Goal: Information Seeking & Learning: Learn about a topic

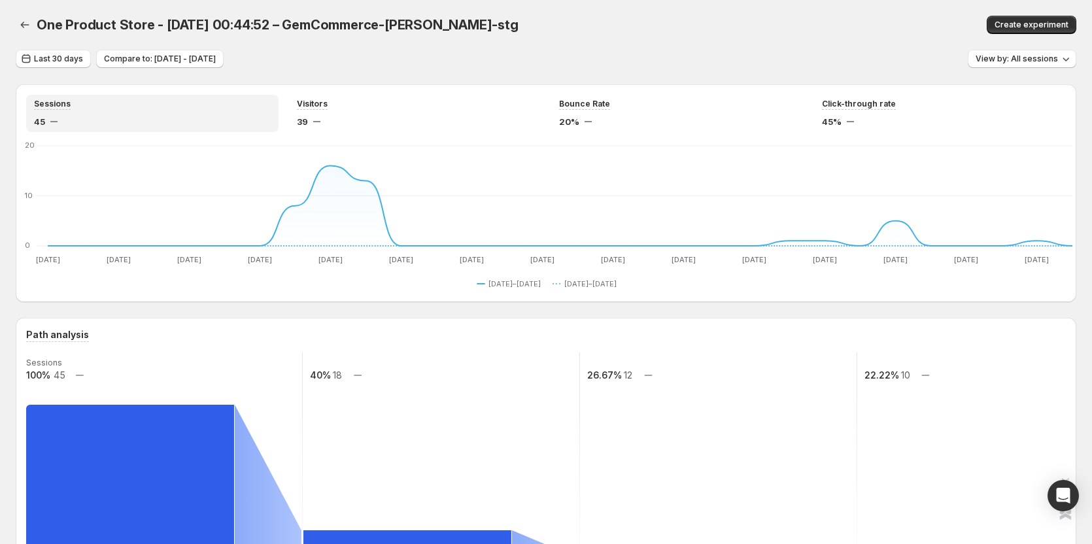
scroll to position [131, 0]
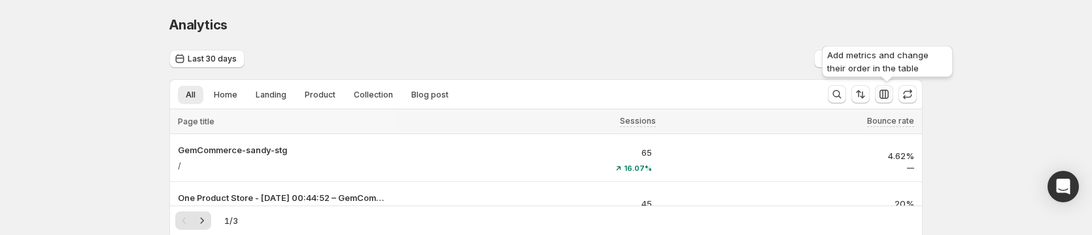
click at [888, 89] on icon "button" at bounding box center [883, 94] width 13 height 13
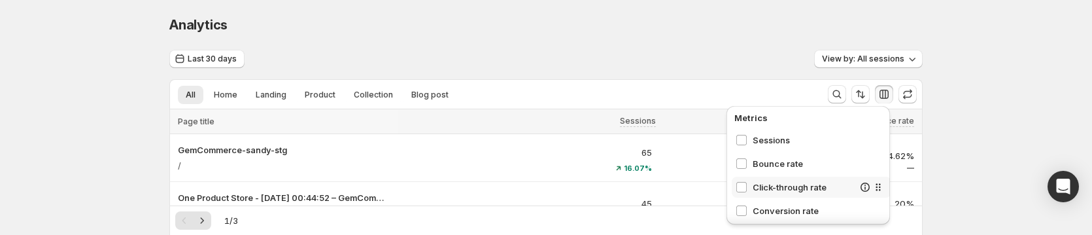
click at [767, 180] on span "Click-through rate" at bounding box center [802, 186] width 101 height 13
click at [762, 205] on span "Conversion rate" at bounding box center [802, 210] width 101 height 13
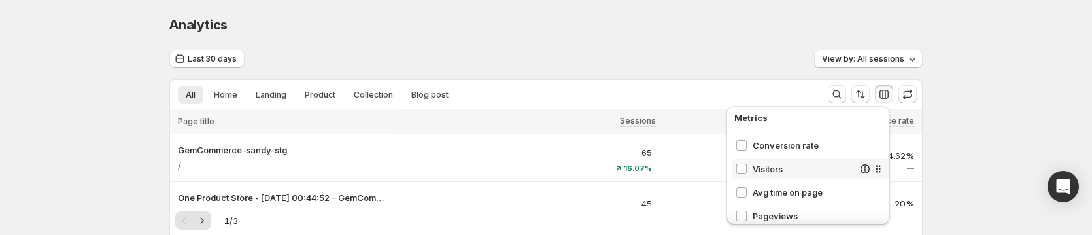
click at [776, 167] on span "Visitors" at bounding box center [802, 168] width 101 height 13
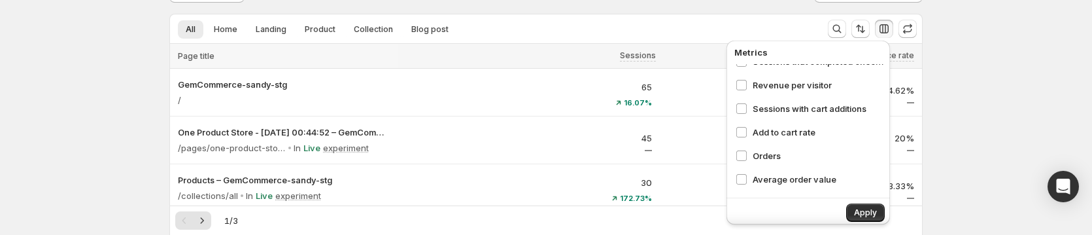
scroll to position [248, 0]
click at [869, 209] on span "Apply" at bounding box center [865, 212] width 23 height 10
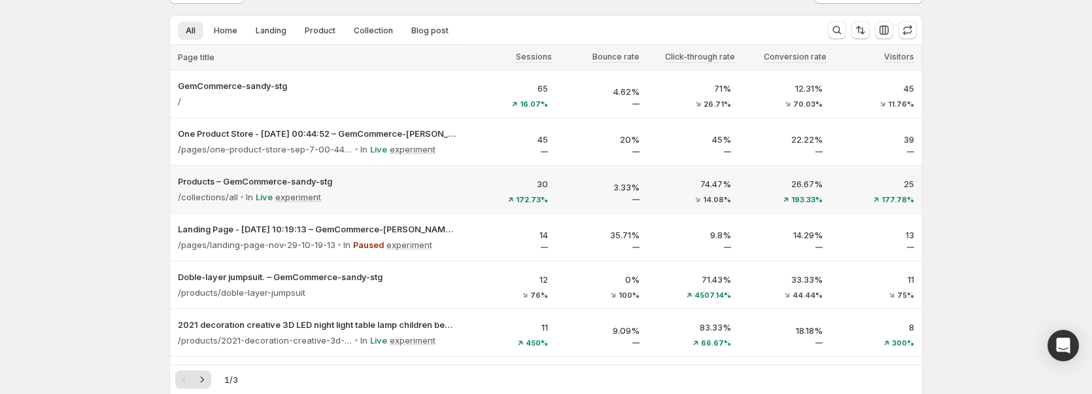
scroll to position [65, 0]
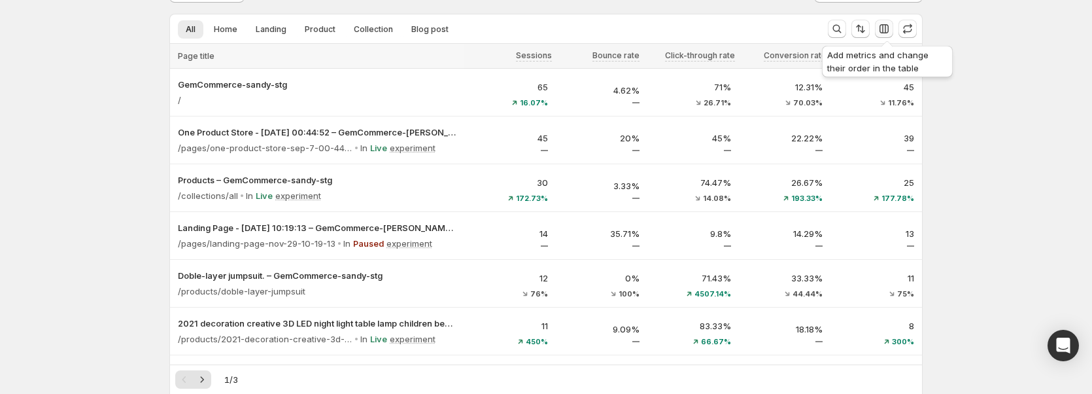
click at [893, 28] on button "button" at bounding box center [884, 29] width 18 height 18
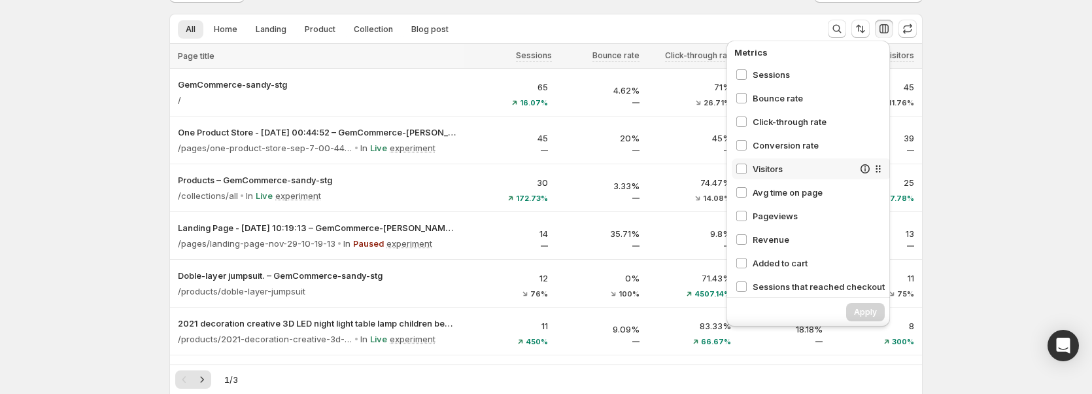
click at [775, 163] on span "Visitors" at bounding box center [802, 168] width 101 height 13
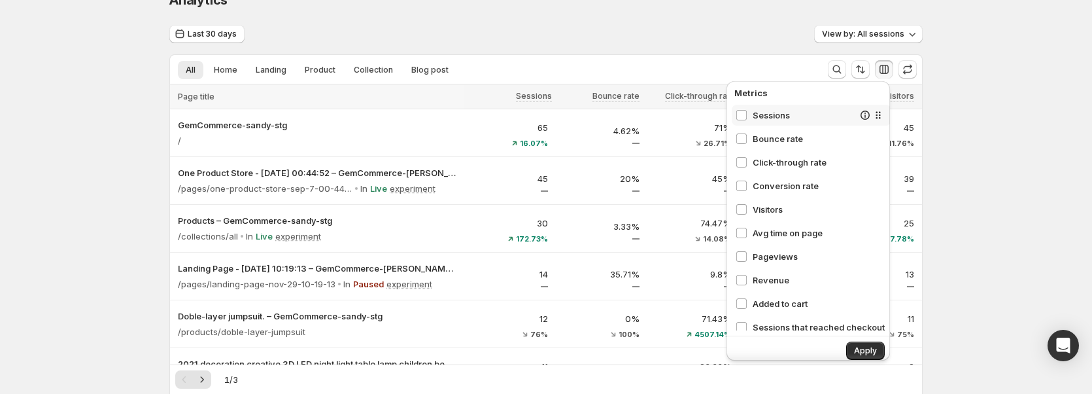
scroll to position [0, 0]
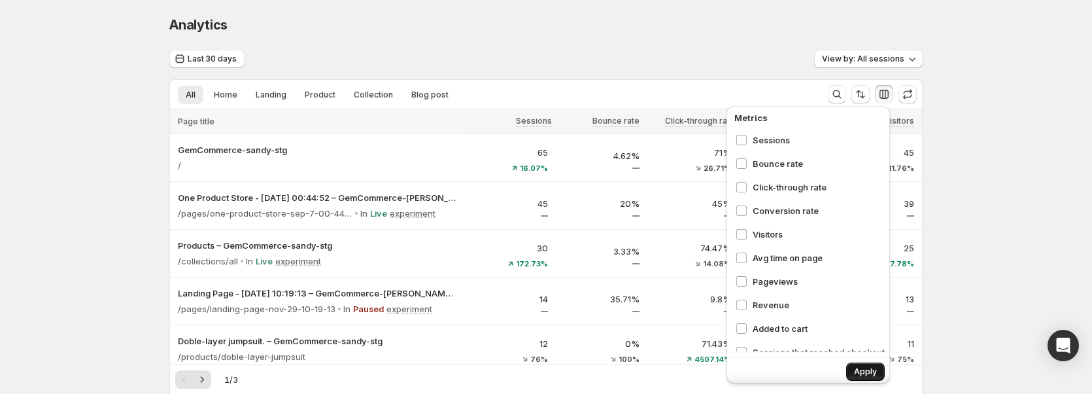
click at [866, 369] on span "Apply" at bounding box center [865, 371] width 23 height 10
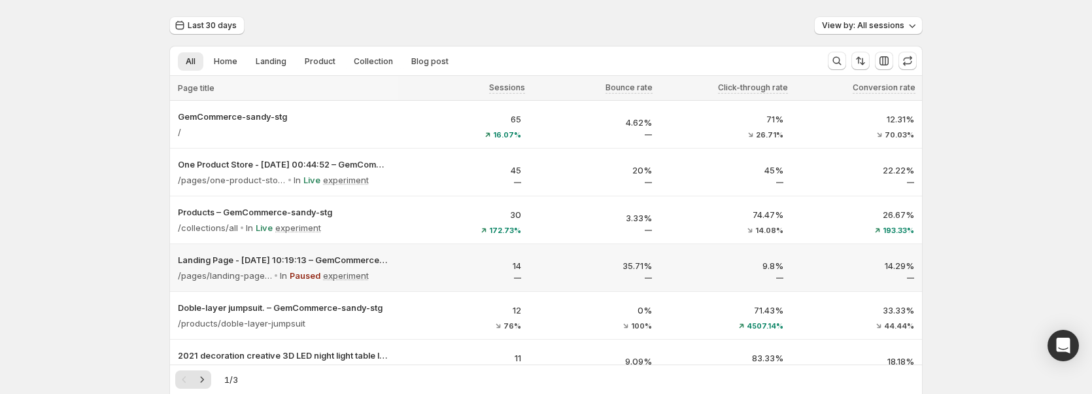
scroll to position [65, 0]
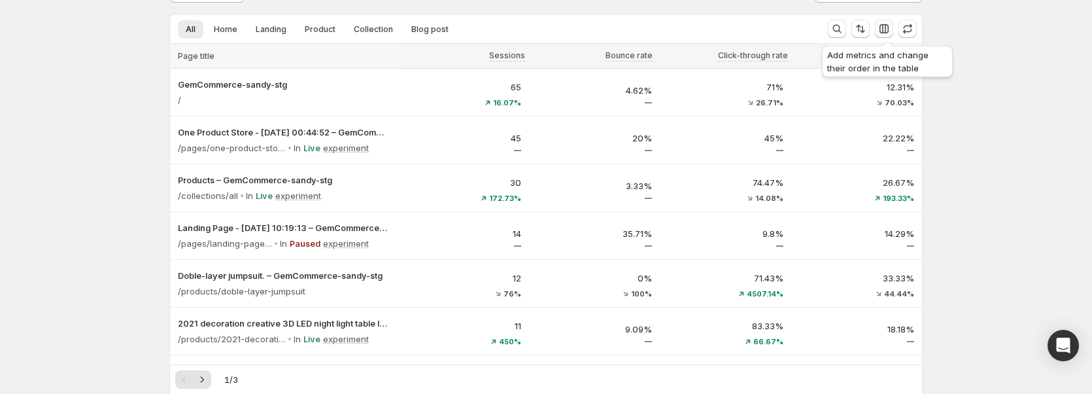
click at [890, 34] on icon "button" at bounding box center [883, 28] width 13 height 13
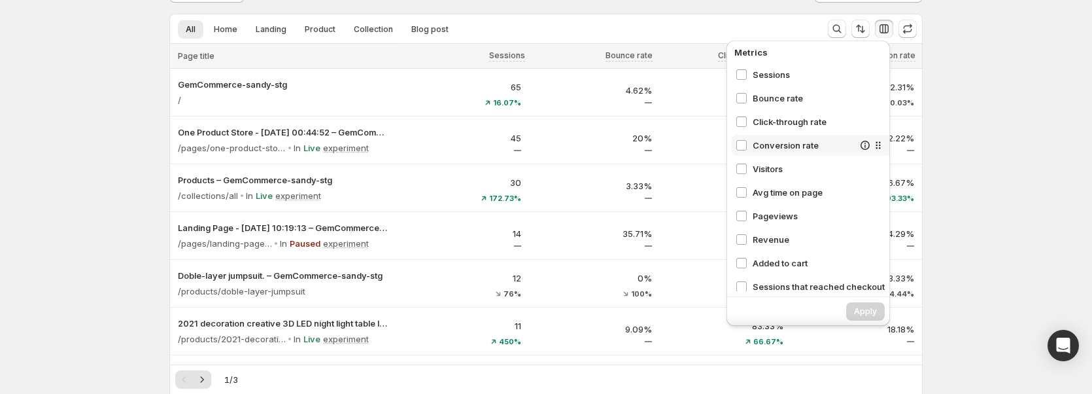
click at [768, 140] on span "Conversion rate" at bounding box center [802, 145] width 101 height 13
click at [858, 307] on span "Apply" at bounding box center [865, 311] width 23 height 10
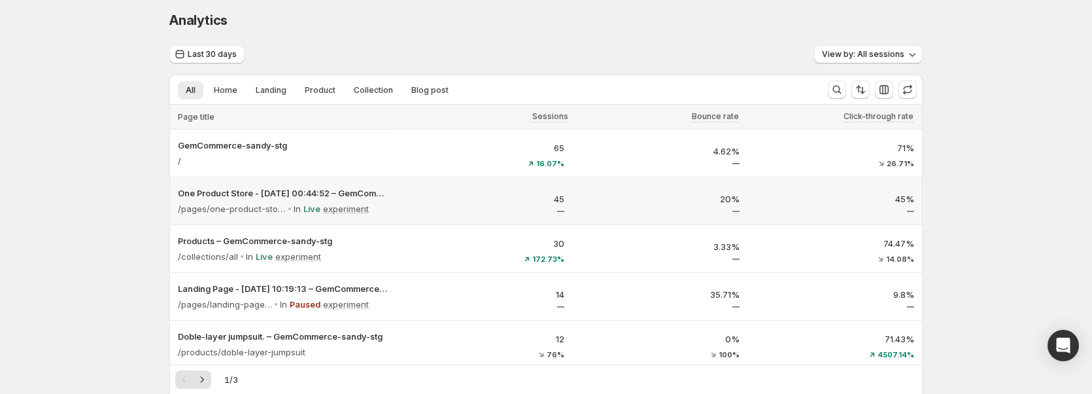
scroll to position [0, 0]
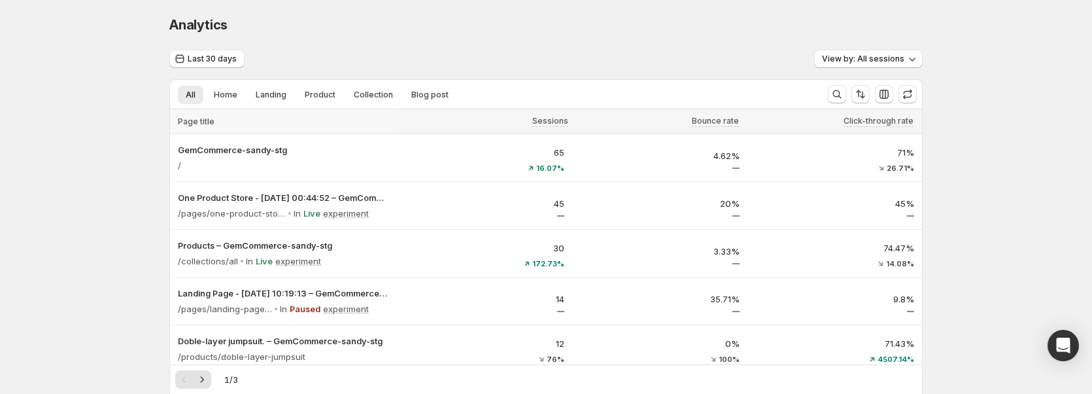
click at [897, 93] on div at bounding box center [896, 94] width 42 height 19
click at [883, 95] on icon "button" at bounding box center [883, 94] width 9 height 9
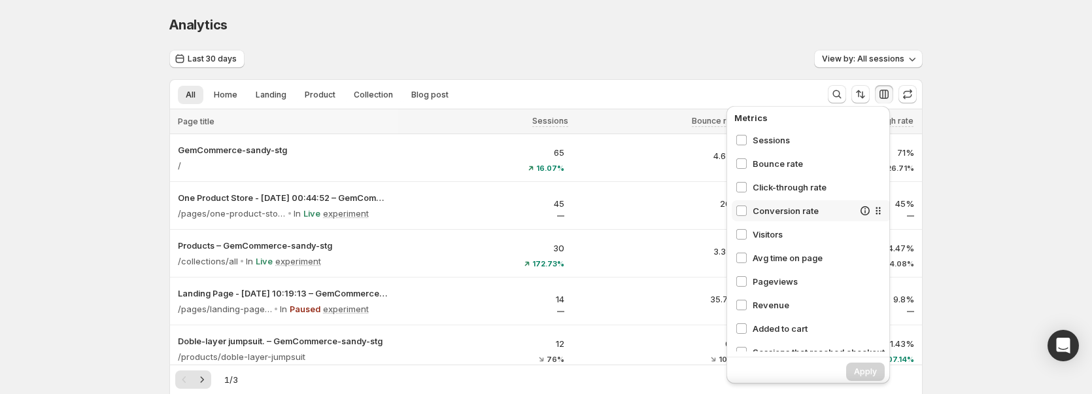
click at [779, 210] on span "Conversion rate" at bounding box center [802, 210] width 101 height 13
click at [768, 233] on span "Visitors" at bounding box center [802, 233] width 101 height 13
click at [854, 368] on span "Apply" at bounding box center [865, 371] width 23 height 10
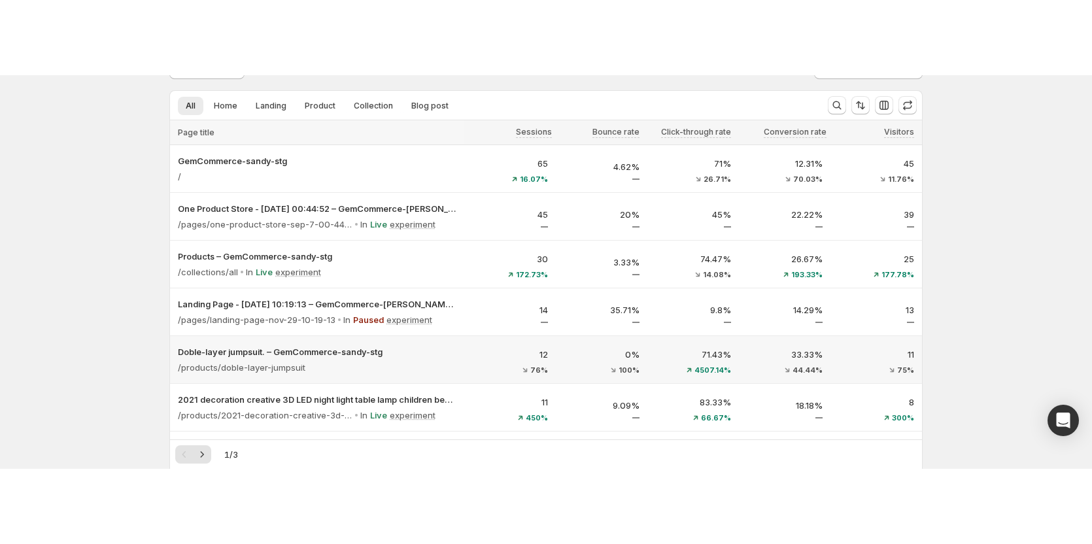
scroll to position [65, 0]
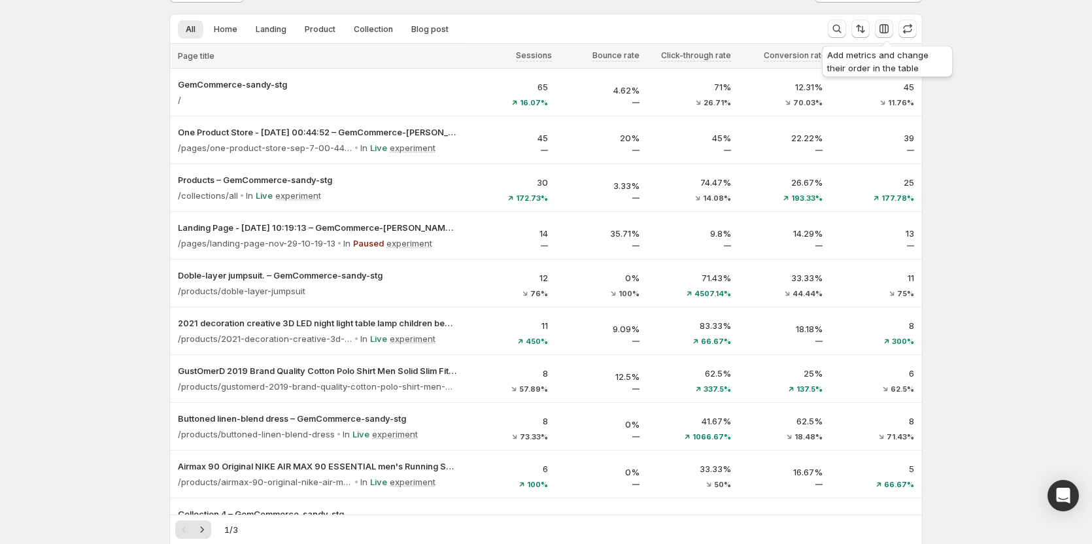
click at [886, 29] on icon "button" at bounding box center [883, 28] width 9 height 9
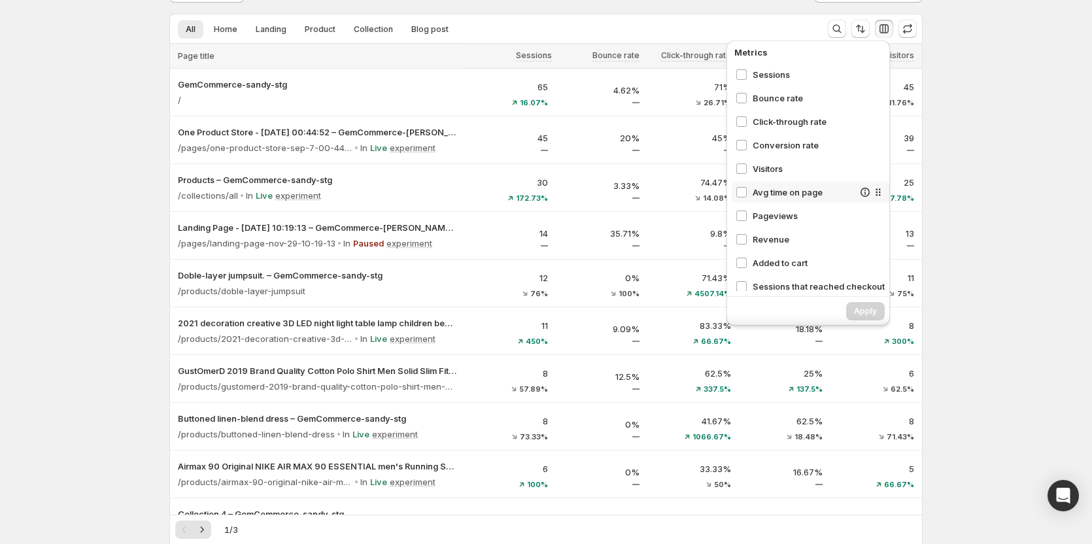
click at [803, 188] on span "Avg time on page" at bounding box center [802, 192] width 101 height 13
click at [782, 217] on span "Pageviews" at bounding box center [802, 215] width 101 height 13
click at [876, 310] on span "Apply" at bounding box center [865, 311] width 23 height 10
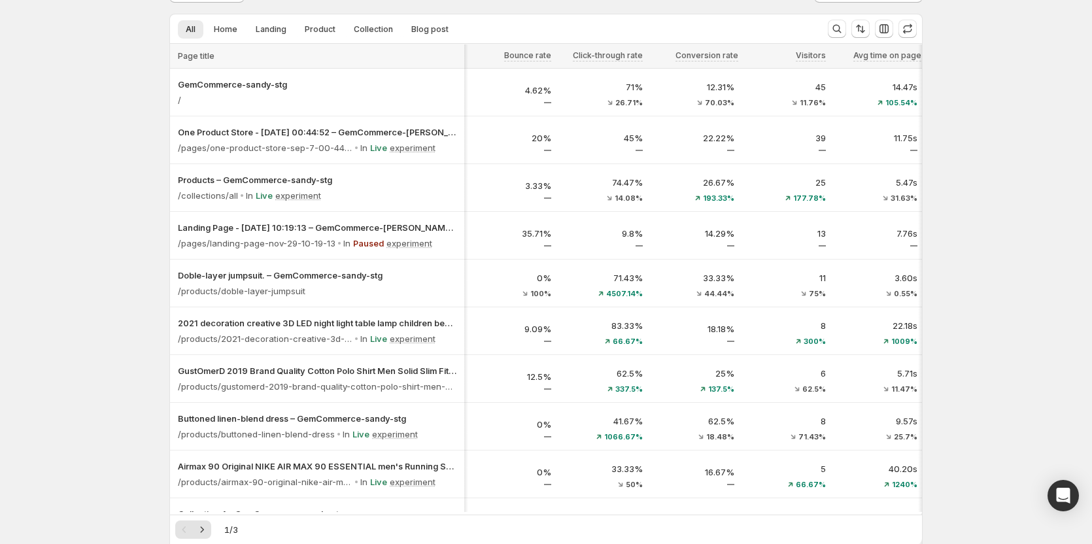
scroll to position [0, 14]
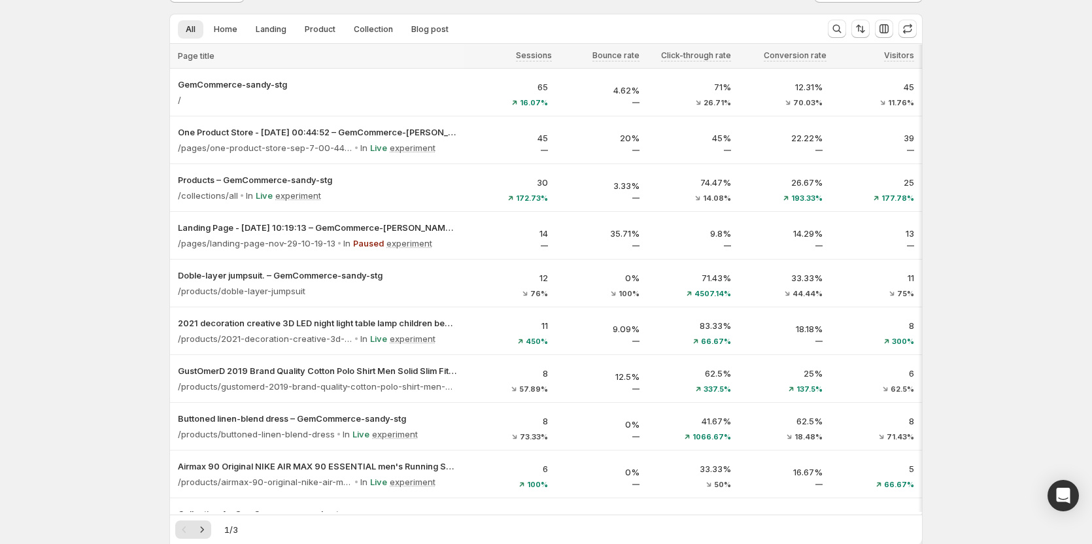
drag, startPoint x: 492, startPoint y: 514, endPoint x: 604, endPoint y: 508, distance: 112.6
click at [604, 512] on div at bounding box center [546, 513] width 752 height 3
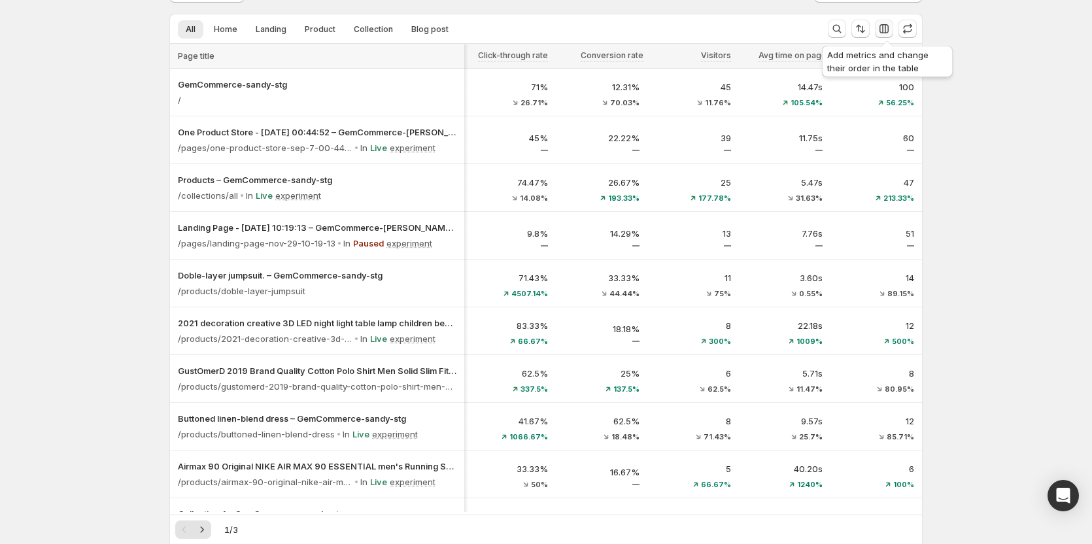
click at [883, 28] on icon "button" at bounding box center [883, 28] width 9 height 9
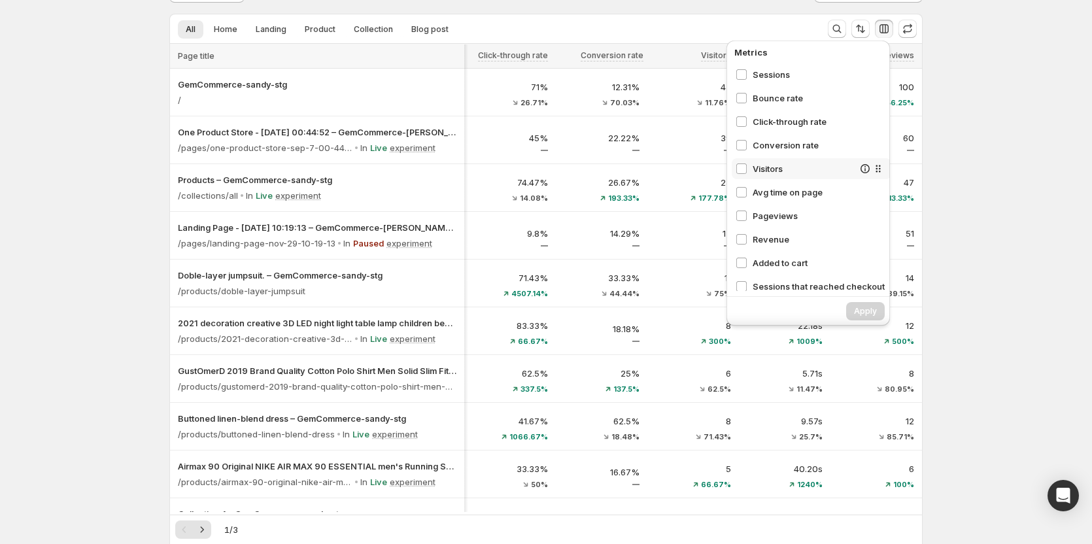
click at [774, 165] on span "Visitors" at bounding box center [802, 168] width 101 height 13
click at [777, 135] on div "Conversion rate" at bounding box center [810, 145] width 159 height 21
click at [769, 196] on span "Avg time on page" at bounding box center [802, 192] width 101 height 13
click at [771, 219] on span "Pageviews" at bounding box center [802, 215] width 101 height 13
click at [873, 314] on span "Apply" at bounding box center [865, 311] width 23 height 10
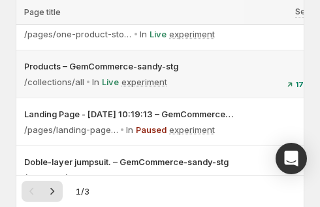
scroll to position [196, 0]
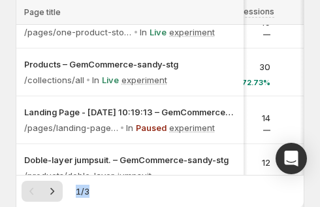
scroll to position [0, 63]
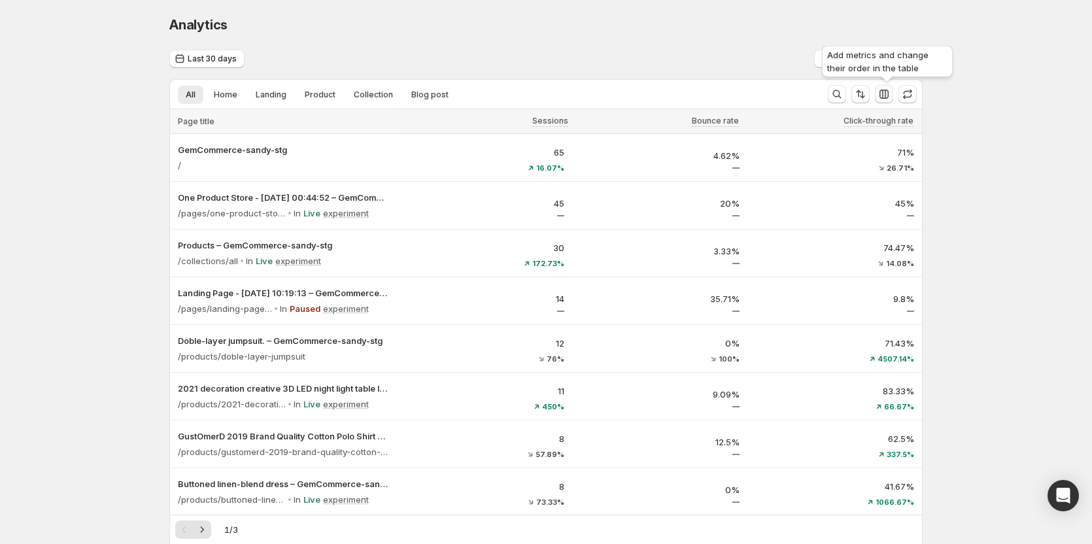
click at [886, 93] on icon "button" at bounding box center [883, 94] width 9 height 9
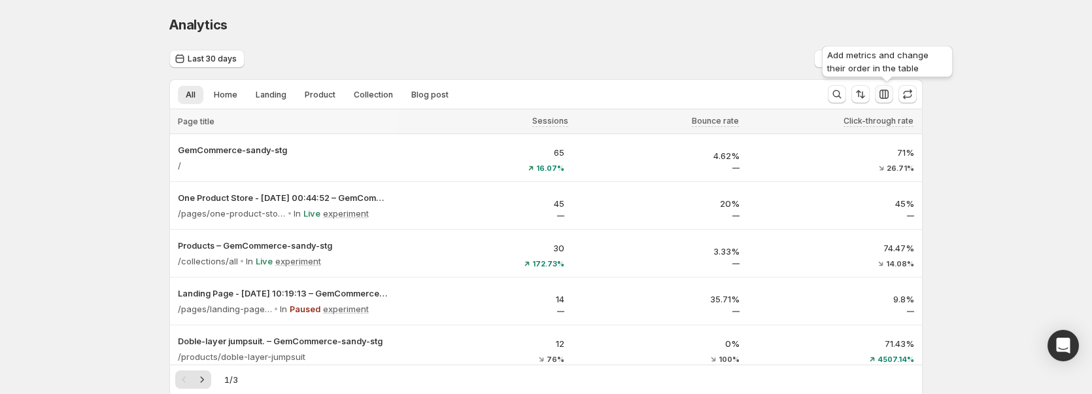
click at [881, 95] on icon "button" at bounding box center [883, 94] width 13 height 13
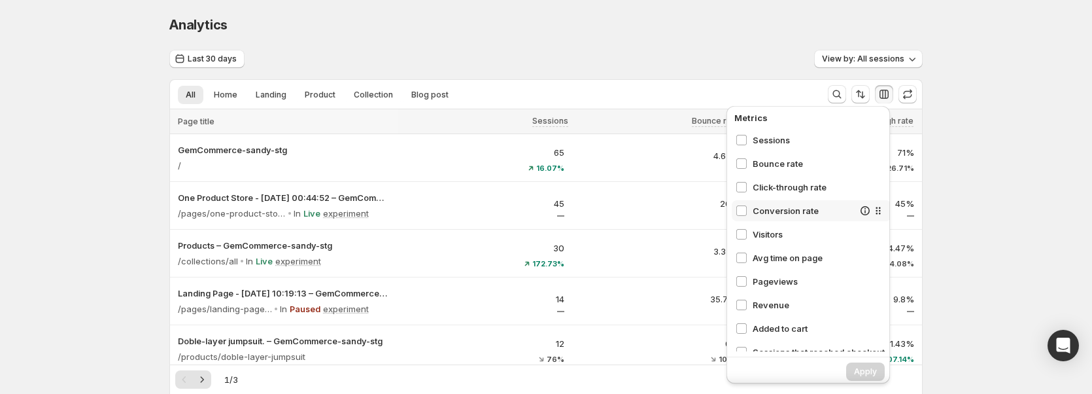
drag, startPoint x: 777, startPoint y: 204, endPoint x: 773, endPoint y: 233, distance: 29.7
click at [777, 205] on span "Conversion rate" at bounding box center [802, 210] width 101 height 13
click at [772, 235] on span "Visitors" at bounding box center [802, 233] width 101 height 13
click at [868, 370] on span "Apply" at bounding box center [865, 371] width 23 height 10
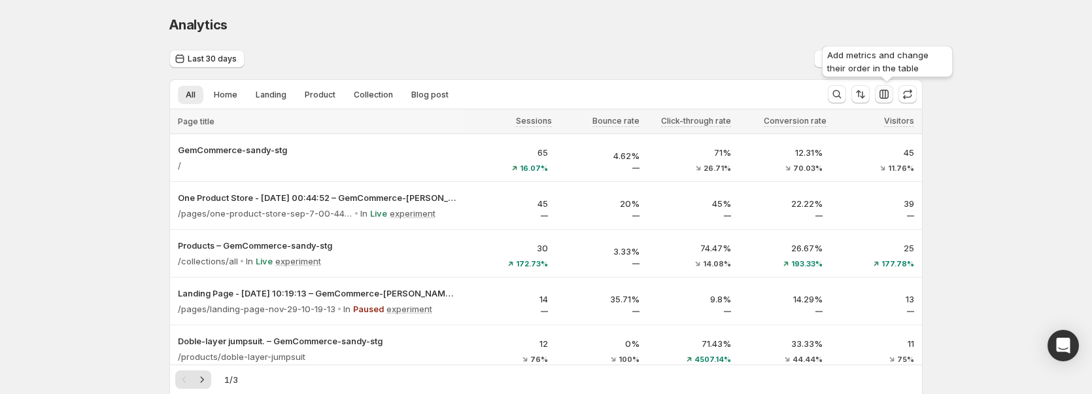
click at [890, 91] on icon "button" at bounding box center [883, 94] width 13 height 13
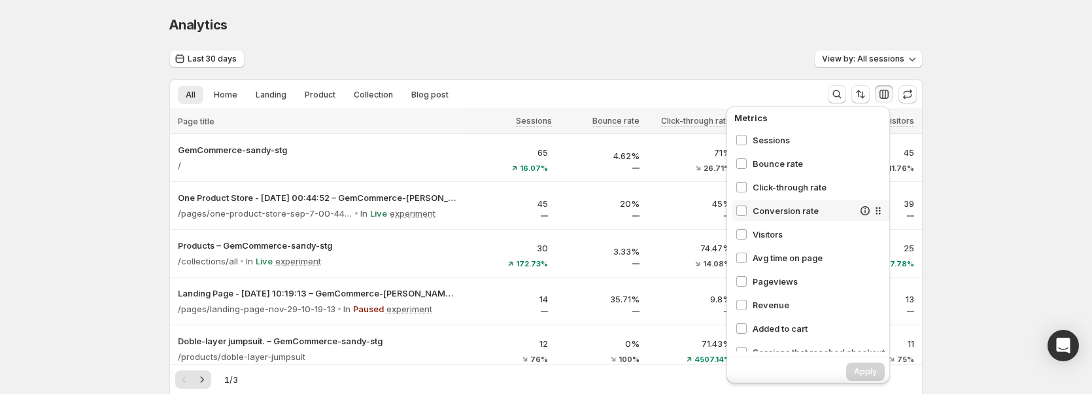
click at [772, 209] on span "Conversion rate" at bounding box center [802, 210] width 101 height 13
drag, startPoint x: 765, startPoint y: 232, endPoint x: 879, endPoint y: 328, distance: 148.9
click at [767, 234] on span "Visitors" at bounding box center [802, 233] width 101 height 13
click at [869, 373] on span "Apply" at bounding box center [865, 371] width 23 height 10
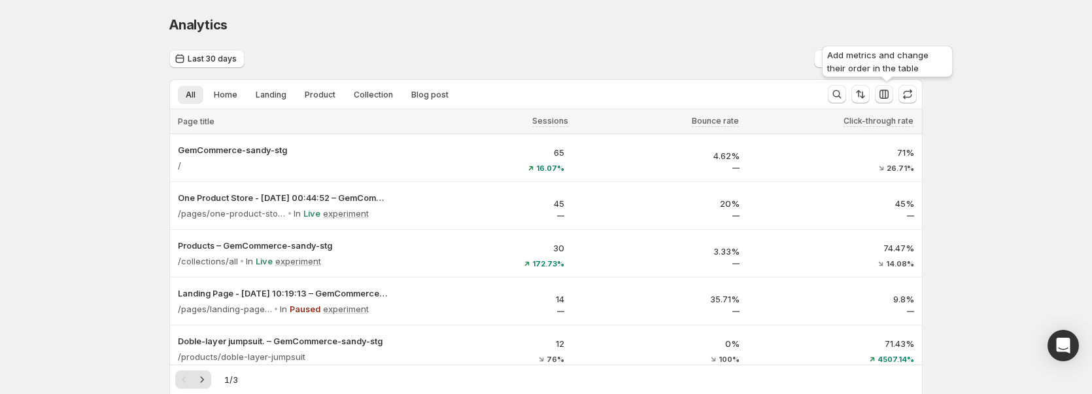
click at [889, 95] on icon "button" at bounding box center [883, 94] width 13 height 13
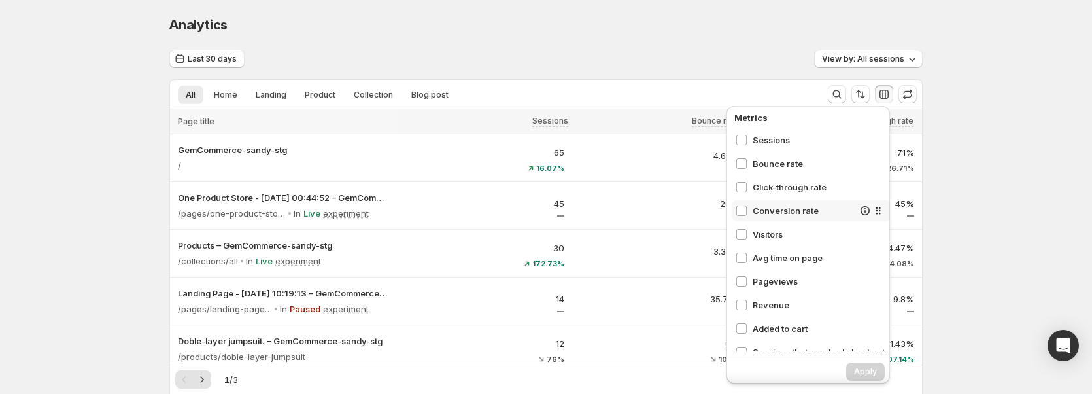
drag, startPoint x: 805, startPoint y: 209, endPoint x: 792, endPoint y: 238, distance: 31.9
click at [804, 212] on span "Conversion rate" at bounding box center [802, 210] width 101 height 13
click at [792, 238] on span "Visitors" at bounding box center [802, 233] width 101 height 13
click at [870, 373] on span "Apply" at bounding box center [865, 371] width 23 height 10
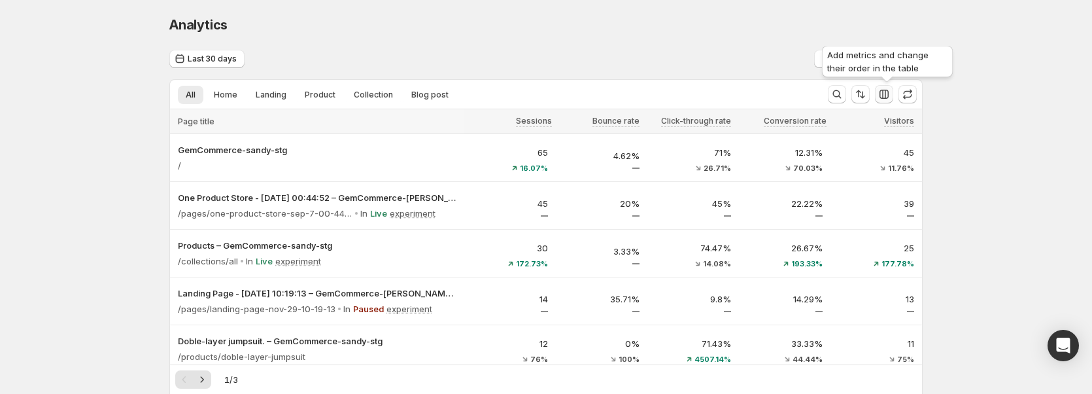
click at [884, 97] on icon "button" at bounding box center [883, 94] width 13 height 13
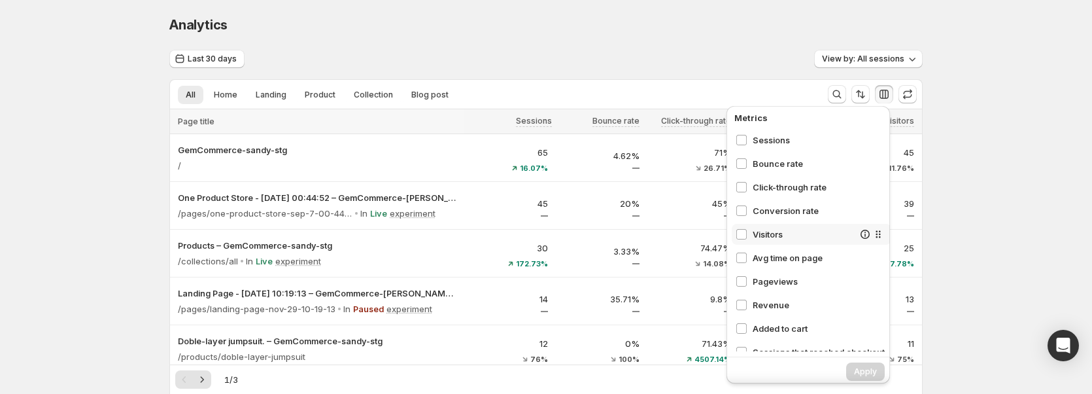
click at [782, 227] on span "Visitors" at bounding box center [802, 233] width 101 height 13
click at [793, 212] on span "Conversion rate" at bounding box center [802, 210] width 101 height 13
click at [860, 367] on span "Apply" at bounding box center [865, 371] width 23 height 10
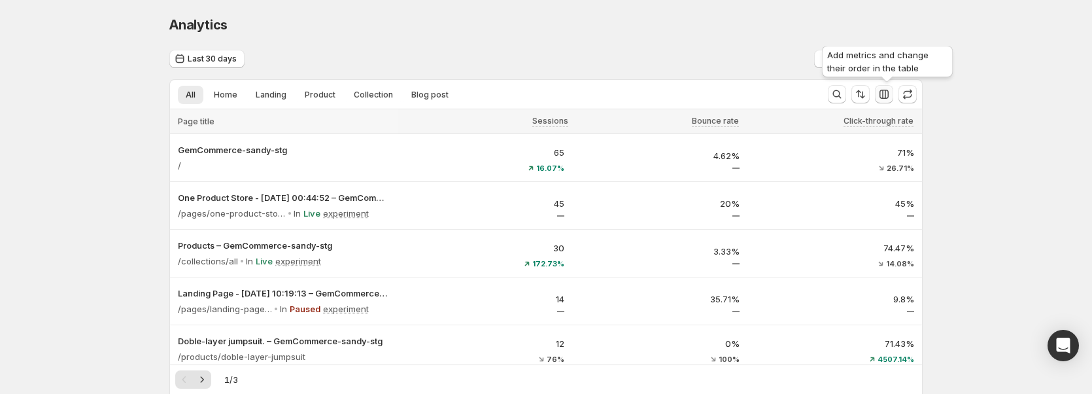
click at [890, 99] on icon "button" at bounding box center [883, 94] width 13 height 13
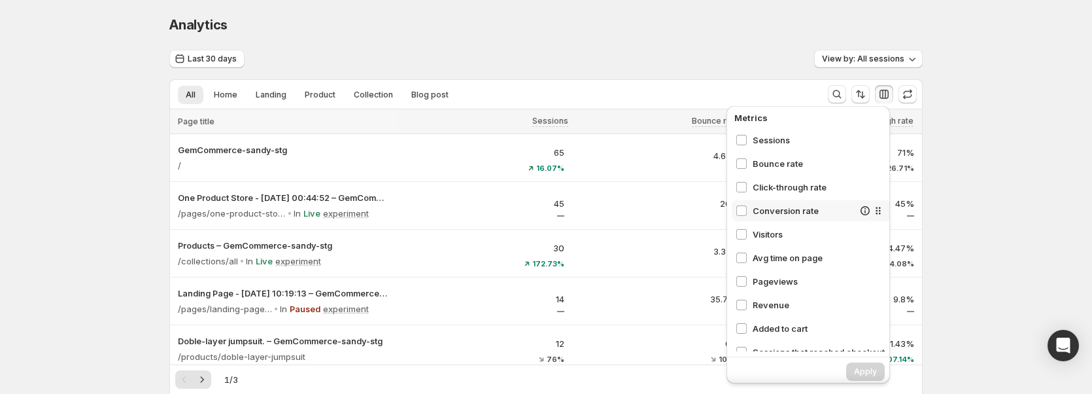
click at [818, 206] on span "Conversion rate" at bounding box center [802, 210] width 101 height 13
drag, startPoint x: 809, startPoint y: 226, endPoint x: 811, endPoint y: 233, distance: 7.7
click at [809, 229] on div "Visitors" at bounding box center [810, 234] width 159 height 21
click at [868, 370] on span "Apply" at bounding box center [865, 371] width 23 height 10
